Goal: Information Seeking & Learning: Learn about a topic

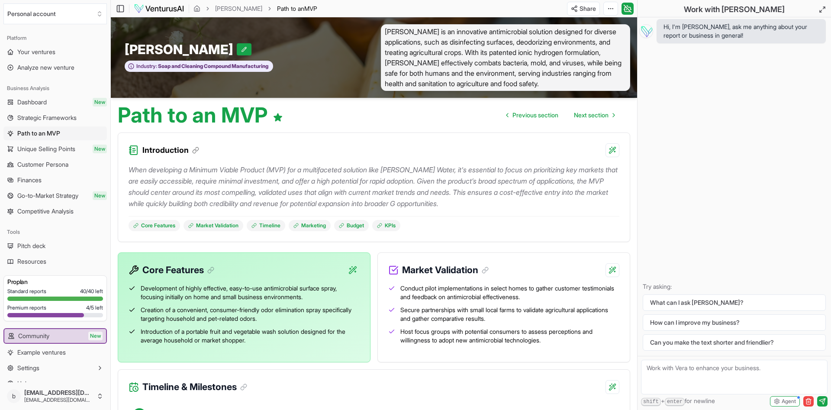
click at [728, 266] on div "Hi, I'm [PERSON_NAME], ask me anything about your report or business in general…" at bounding box center [733, 186] width 193 height 338
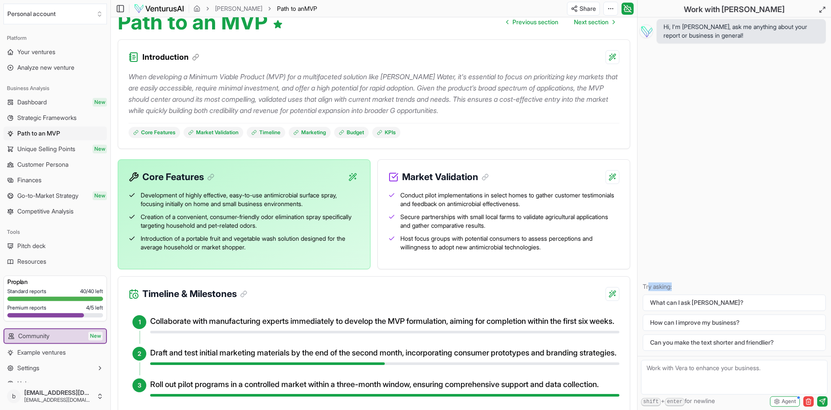
scroll to position [47, 0]
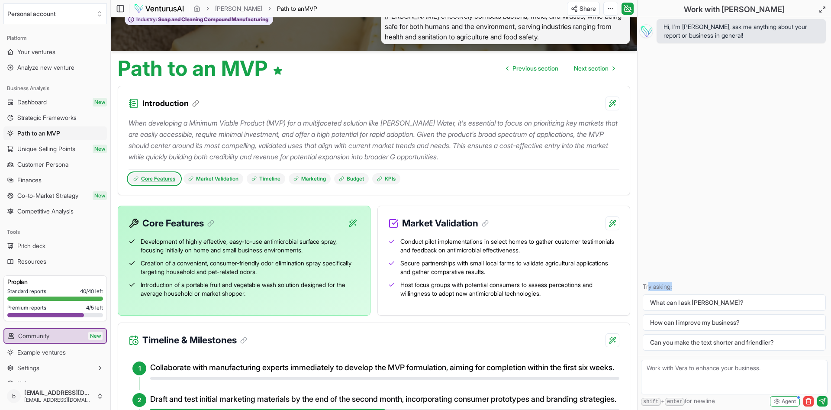
click at [162, 177] on link "Core Features" at bounding box center [153, 178] width 51 height 11
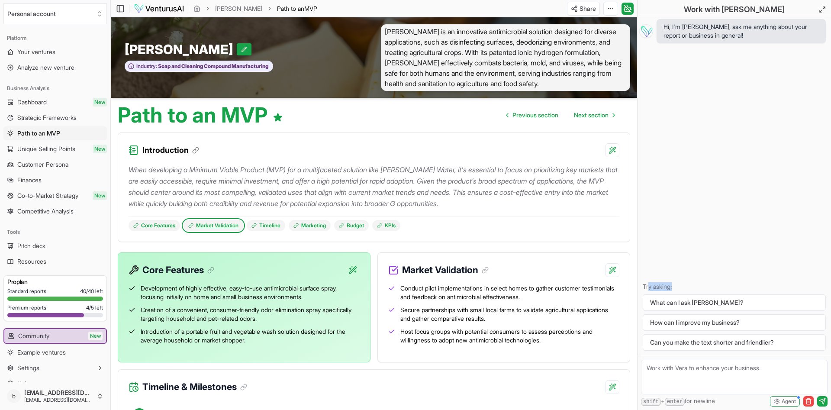
click at [223, 226] on link "Market Validation" at bounding box center [213, 225] width 60 height 11
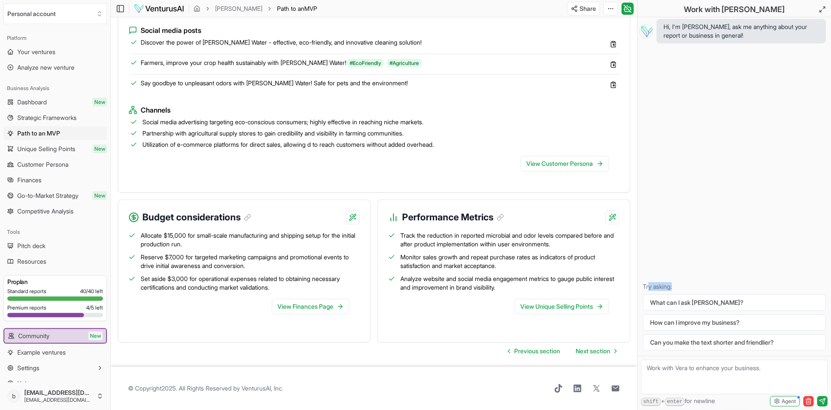
scroll to position [797, 0]
click at [572, 306] on link "View Unique Selling Points" at bounding box center [561, 306] width 94 height 16
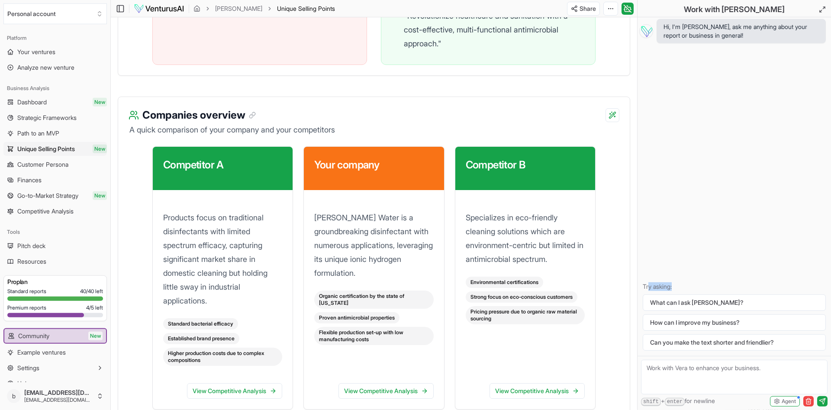
scroll to position [1059, 0]
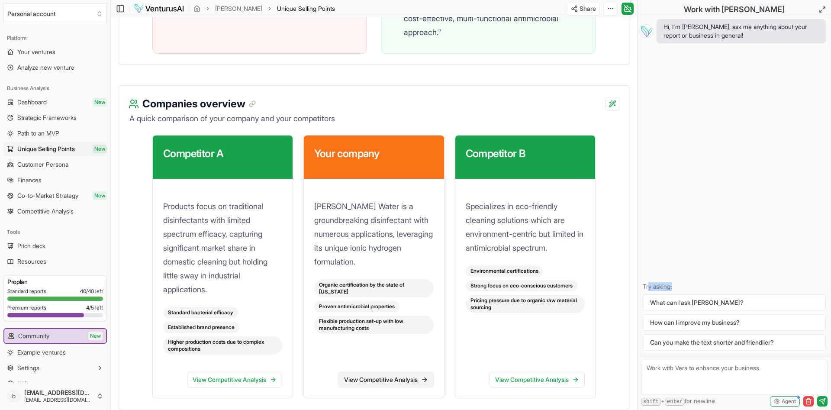
click at [417, 379] on link "View Competitive Analysis" at bounding box center [385, 380] width 95 height 16
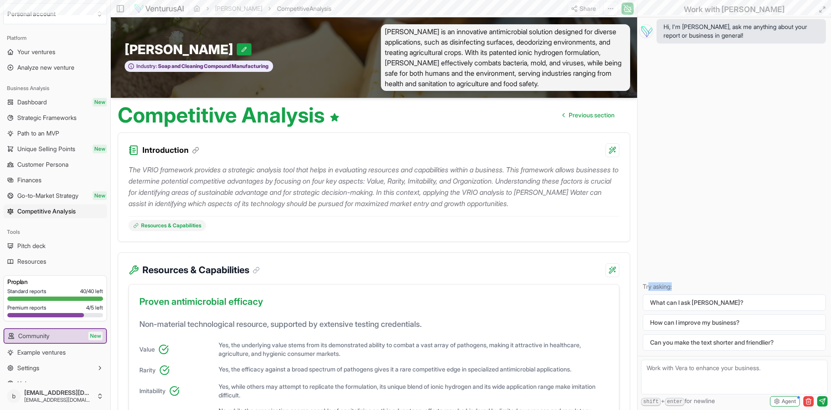
scroll to position [1059, 0]
